Goal: Contribute content

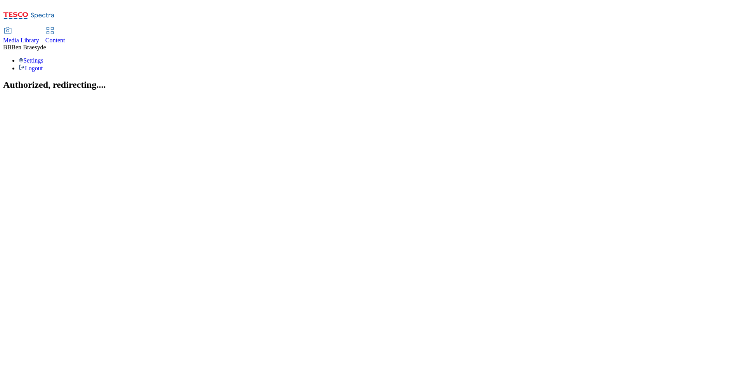
click at [433, 90] on section "Authorized, redirecting...." at bounding box center [372, 85] width 739 height 10
click at [39, 37] on span "Media Library" at bounding box center [21, 40] width 36 height 7
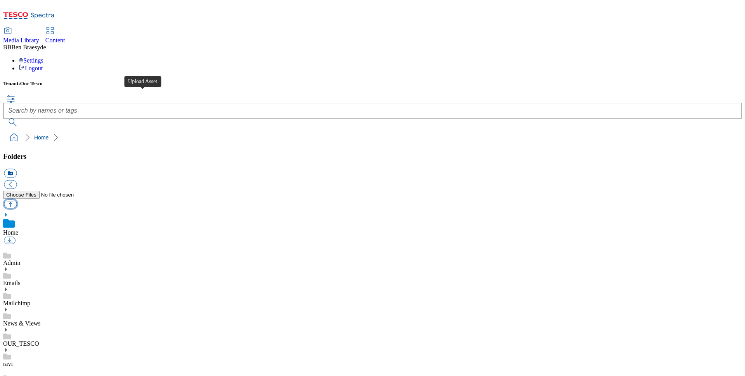
click at [17, 199] on button "button" at bounding box center [10, 203] width 13 height 9
type input "C:\fakepath\Menu Checkout 15092025.pdf"
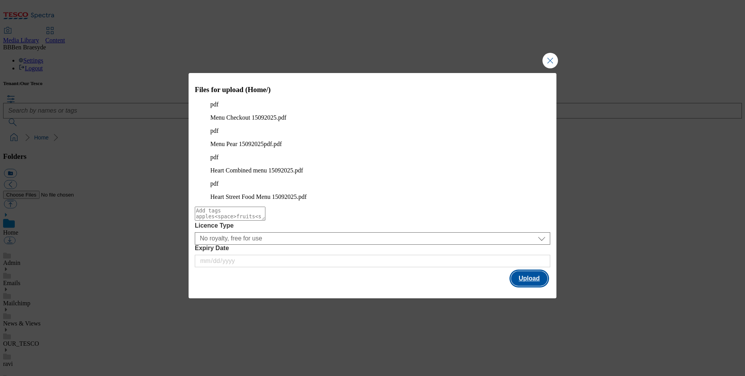
click at [522, 271] on button "Upload" at bounding box center [529, 278] width 36 height 15
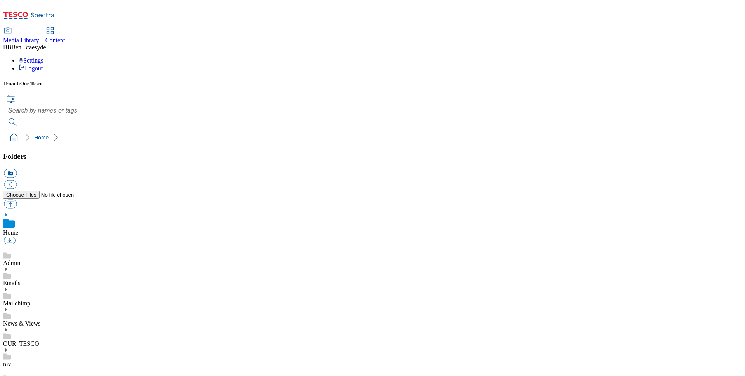
click at [380, 130] on ol "Home" at bounding box center [375, 137] width 734 height 15
